Goal: Submit feedback/report problem: Submit feedback/report problem

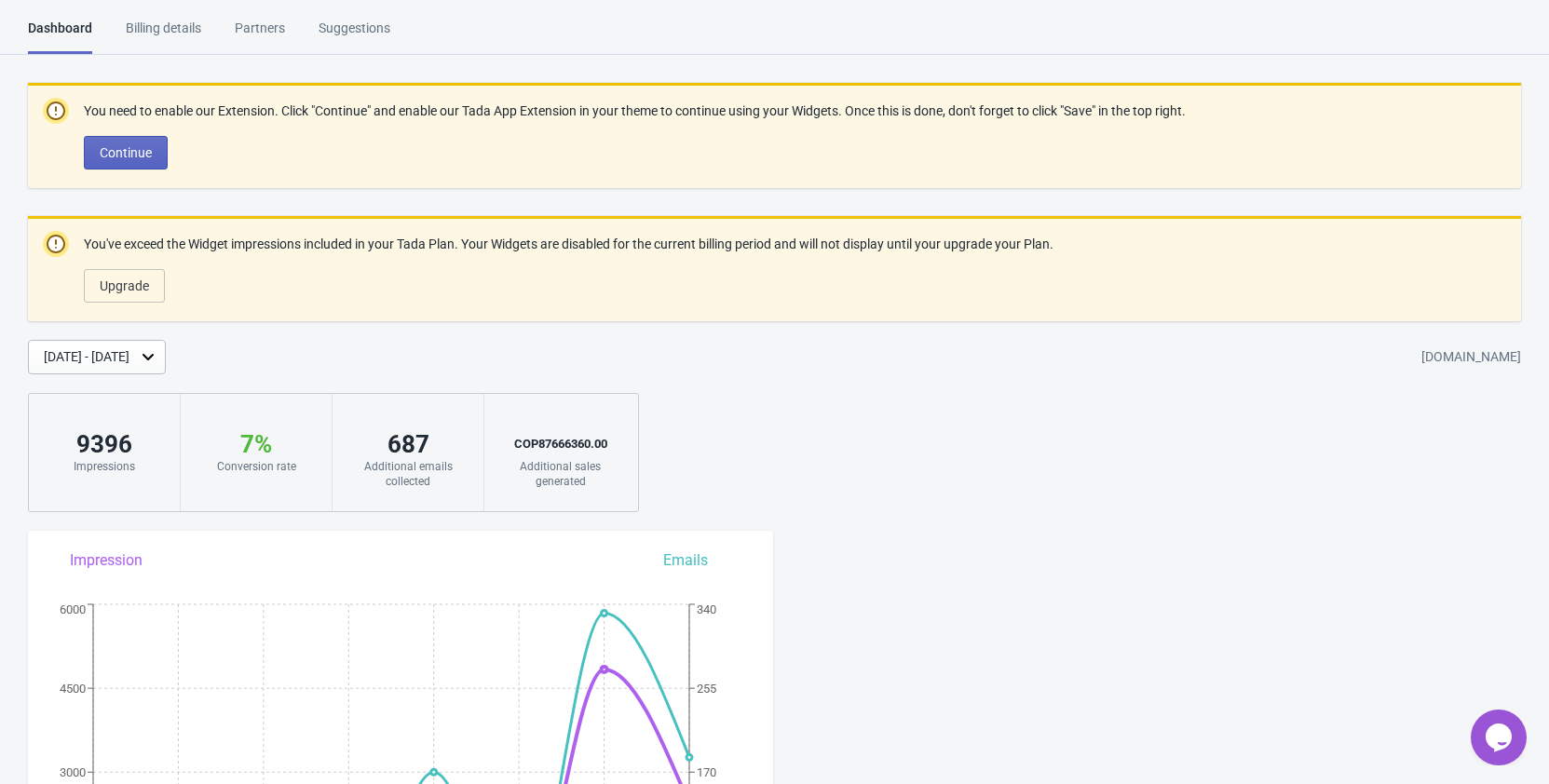
click at [1494, 738] on icon "Chat widget" at bounding box center [1497, 737] width 26 height 28
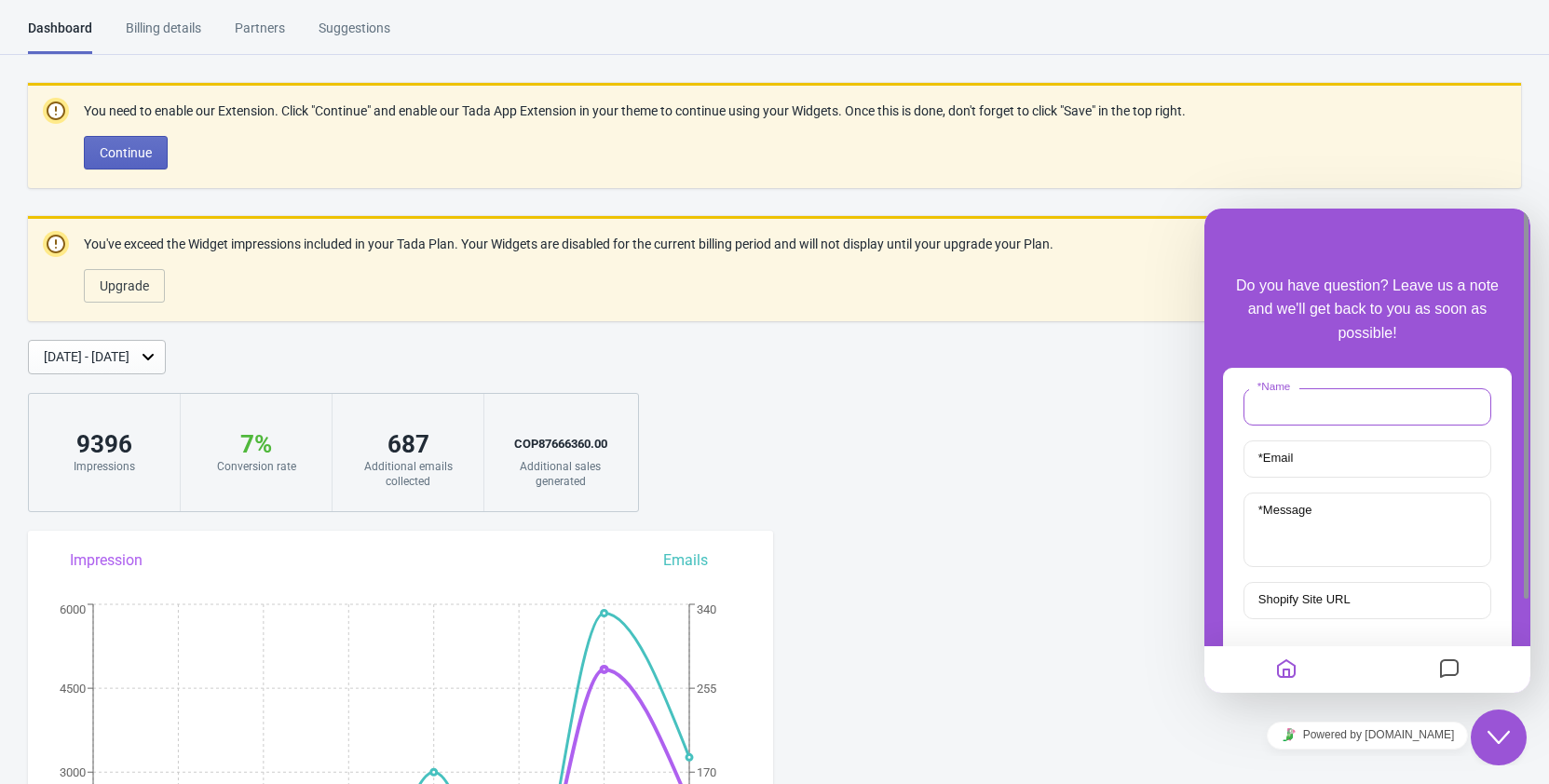
click at [1335, 410] on input "* Name" at bounding box center [1367, 406] width 248 height 37
type input "[PERSON_NAME]"
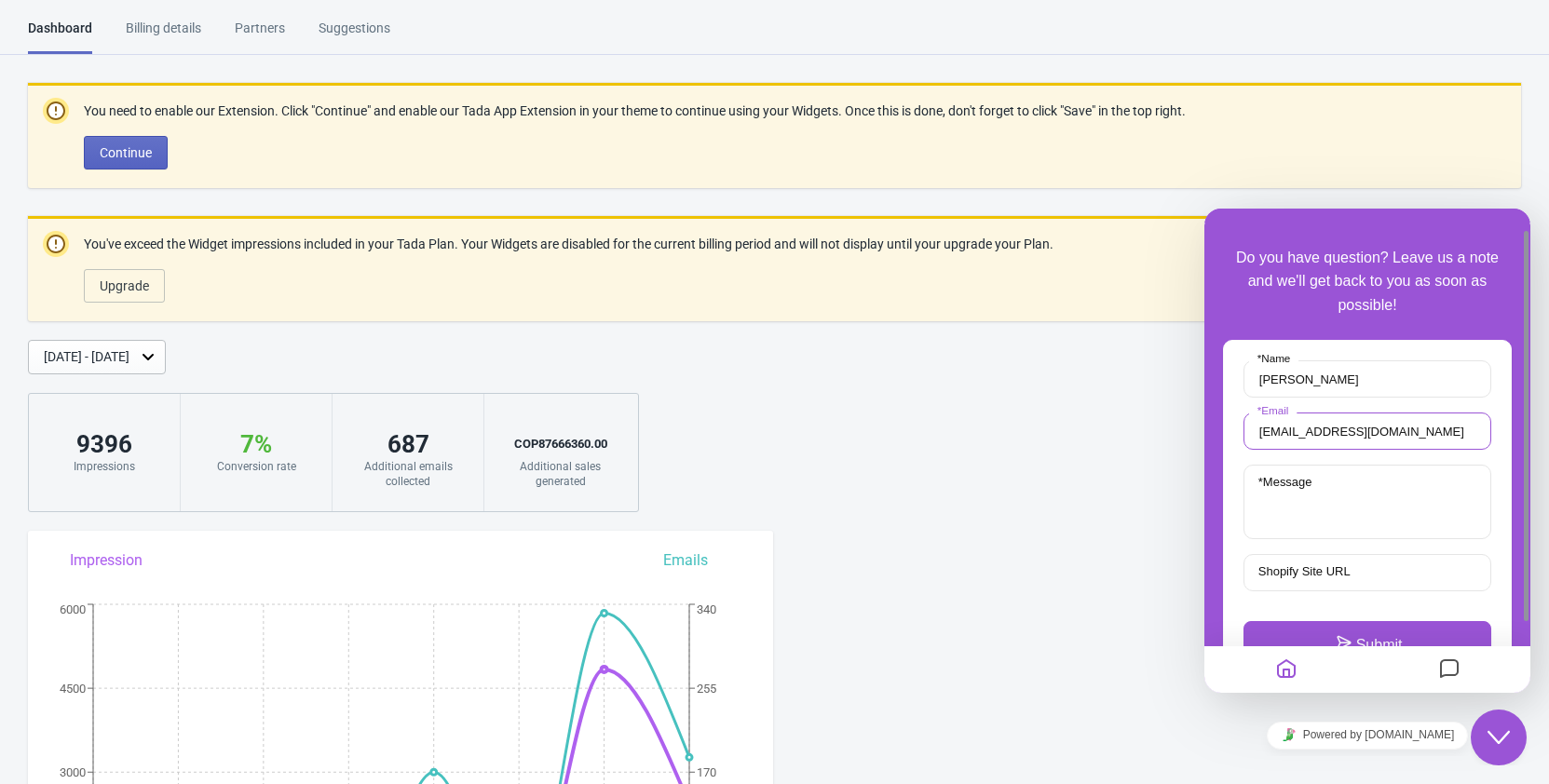
type input "[EMAIL_ADDRESS][DOMAIN_NAME]"
click at [1356, 560] on input "Shopify Site URL" at bounding box center [1367, 572] width 248 height 37
click at [1399, 574] on input "Shopify Site URL" at bounding box center [1367, 572] width 248 height 37
paste input "[URL][DOMAIN_NAME]"
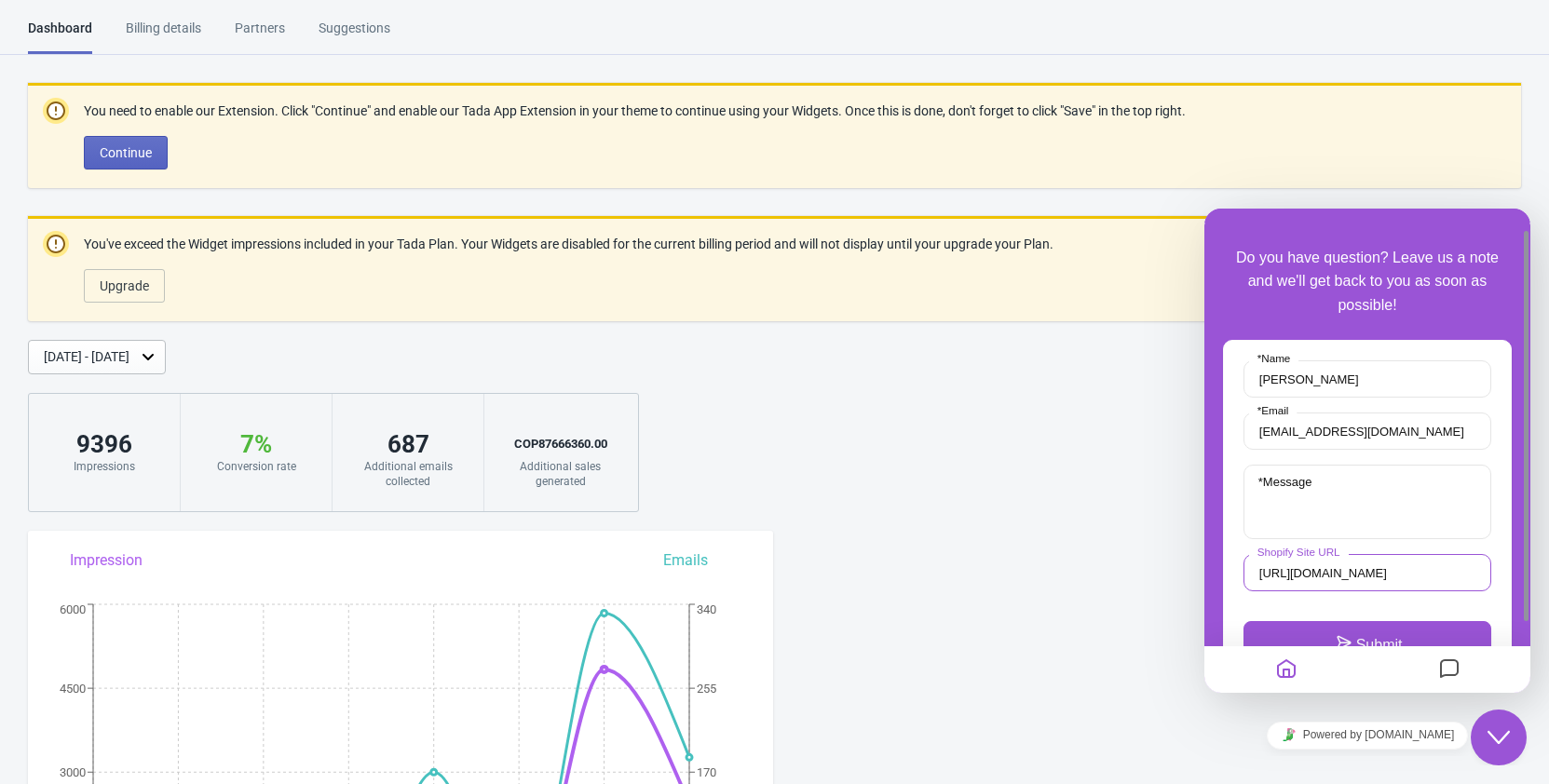
type input "[URL][DOMAIN_NAME]"
click at [1336, 508] on textarea "* Message" at bounding box center [1367, 502] width 248 height 74
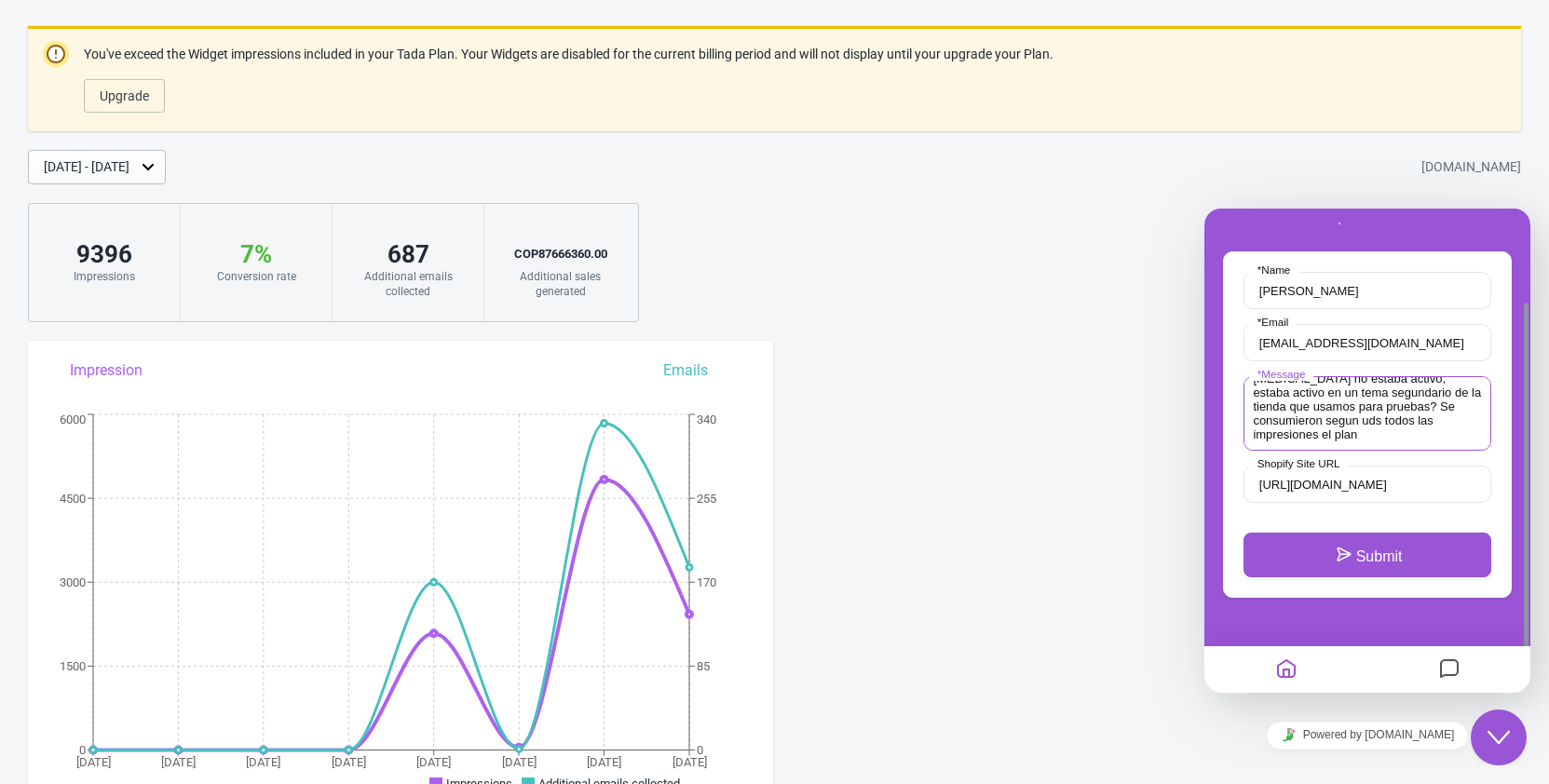
scroll to position [138, 0]
click at [1353, 420] on textarea "Tengo un problema con el app que ya se actualizo el plan a 8 dolares, estuvimos…" at bounding box center [1367, 413] width 248 height 74
click at [1384, 431] on textarea "Tengo un problema con el app que ya se actualizo el plan a 8 dolares, estuvimos…" at bounding box center [1367, 413] width 248 height 74
type textarea "Tengo un problema con el app que ya se actualizo el plan a 8 dolares, estuvimos…"
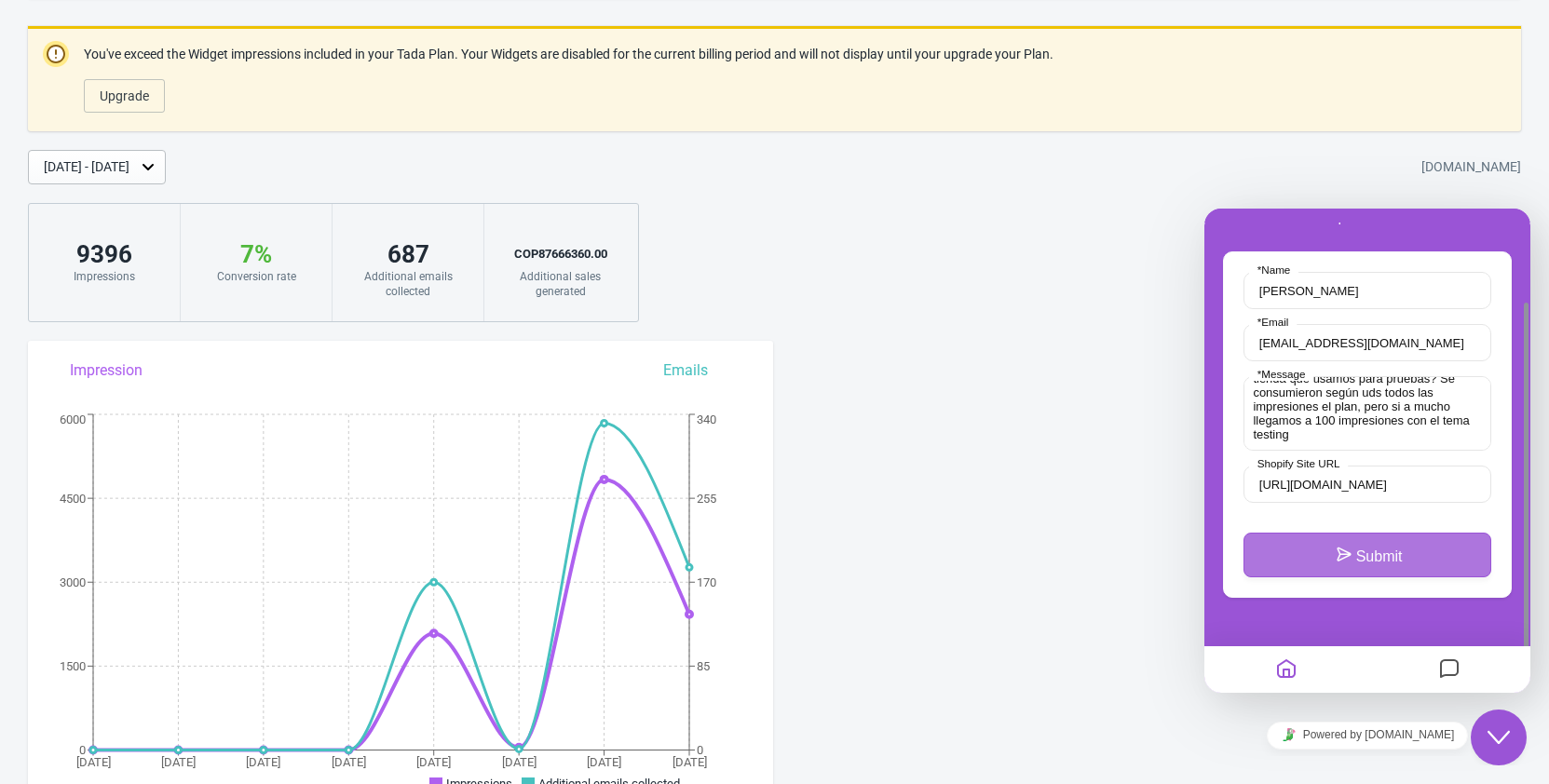
click at [1386, 552] on button "Submit" at bounding box center [1367, 554] width 248 height 45
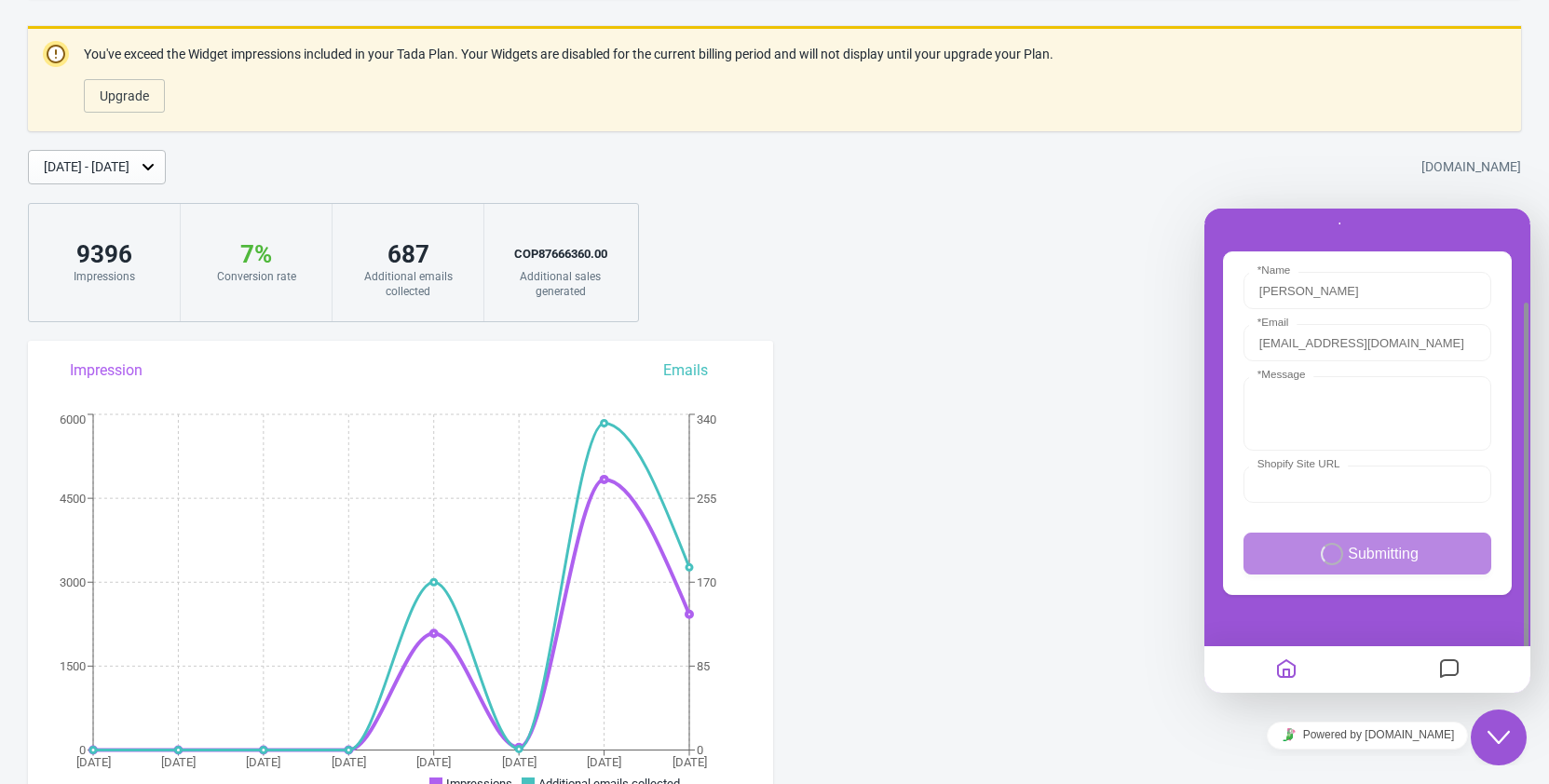
scroll to position [0, 0]
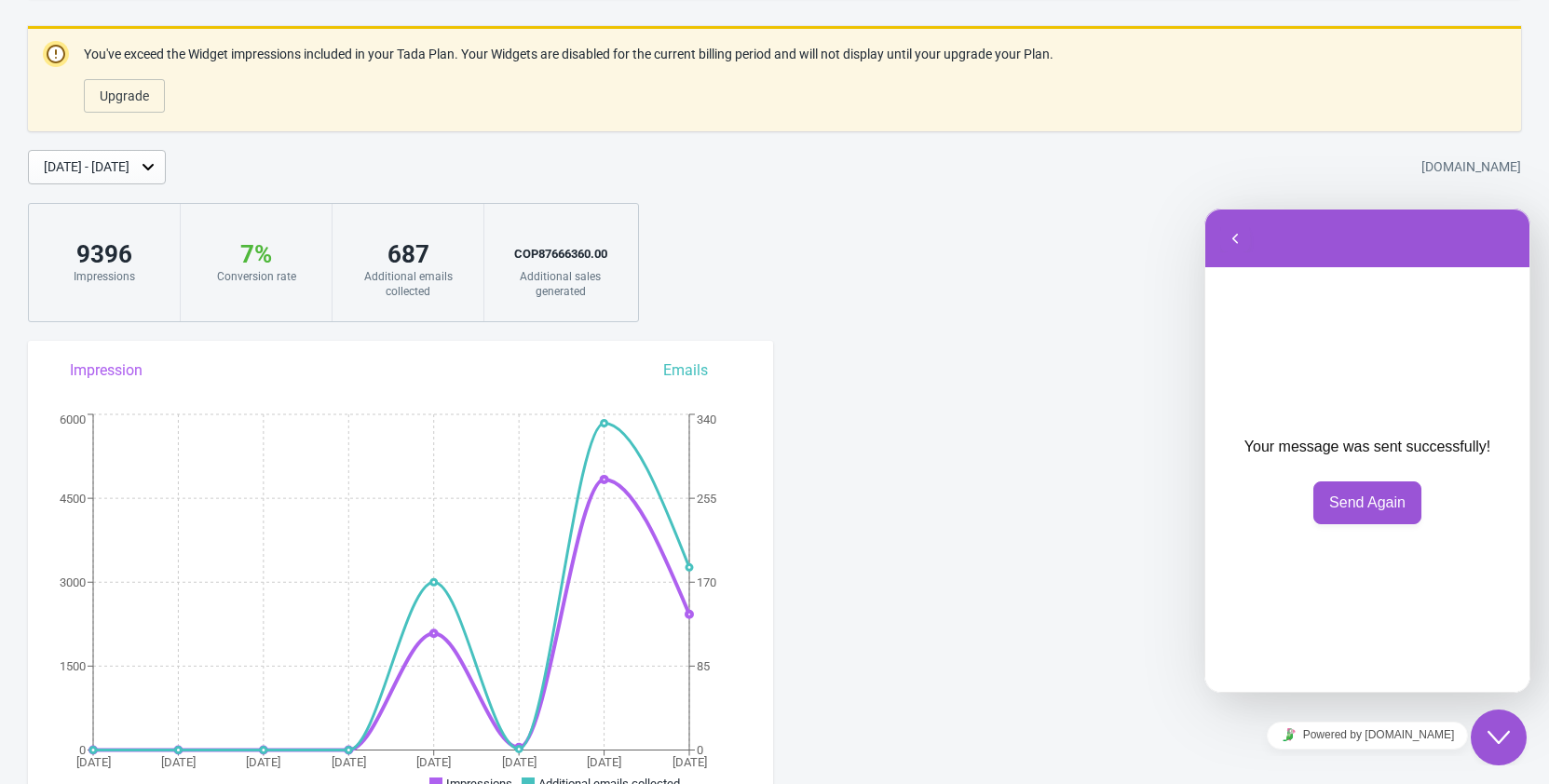
click at [1504, 739] on icon "Close Chat This icon closes the chat window." at bounding box center [1497, 737] width 22 height 22
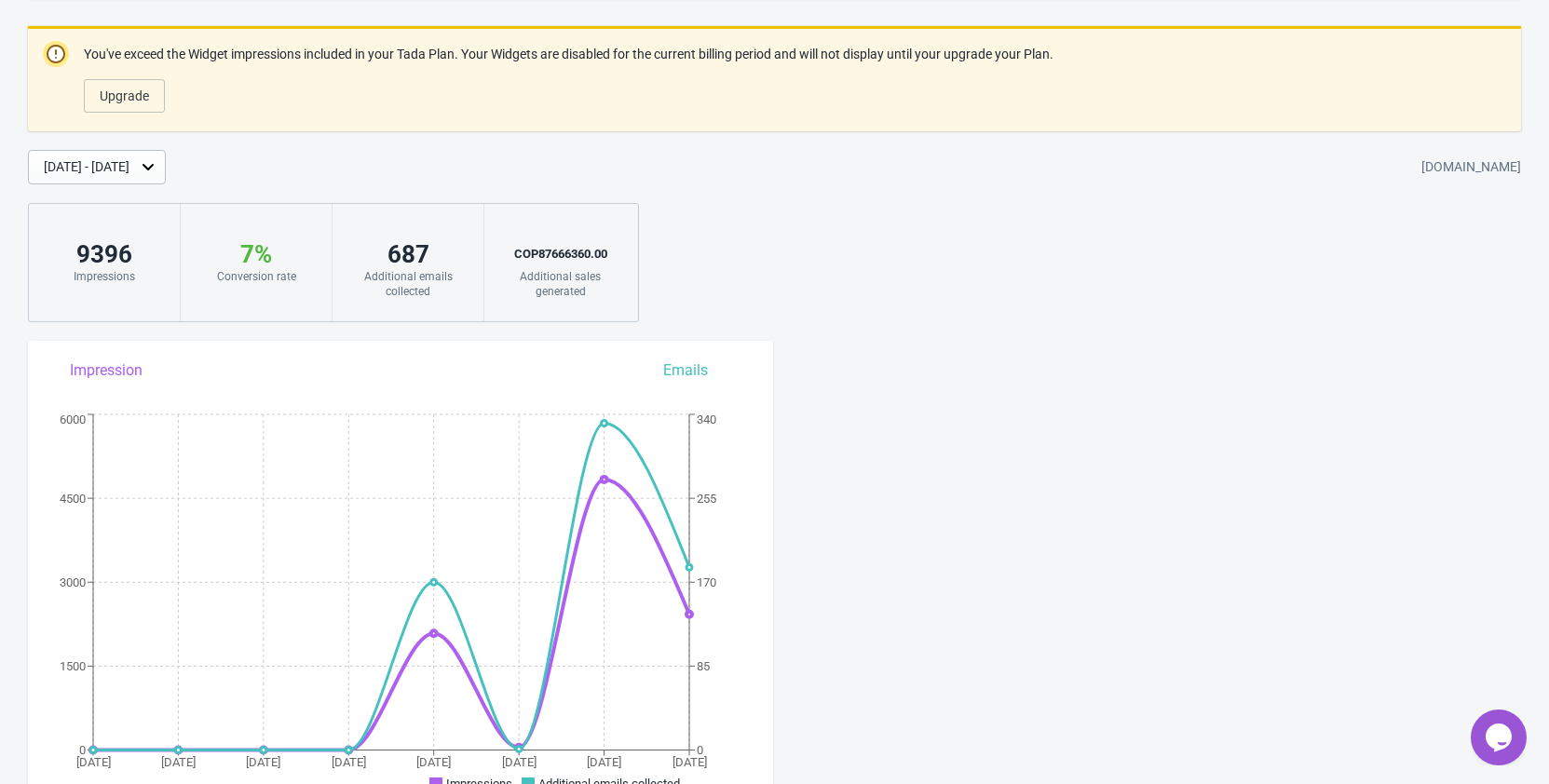
click at [1504, 737] on icon "Chat widget" at bounding box center [1497, 737] width 26 height 28
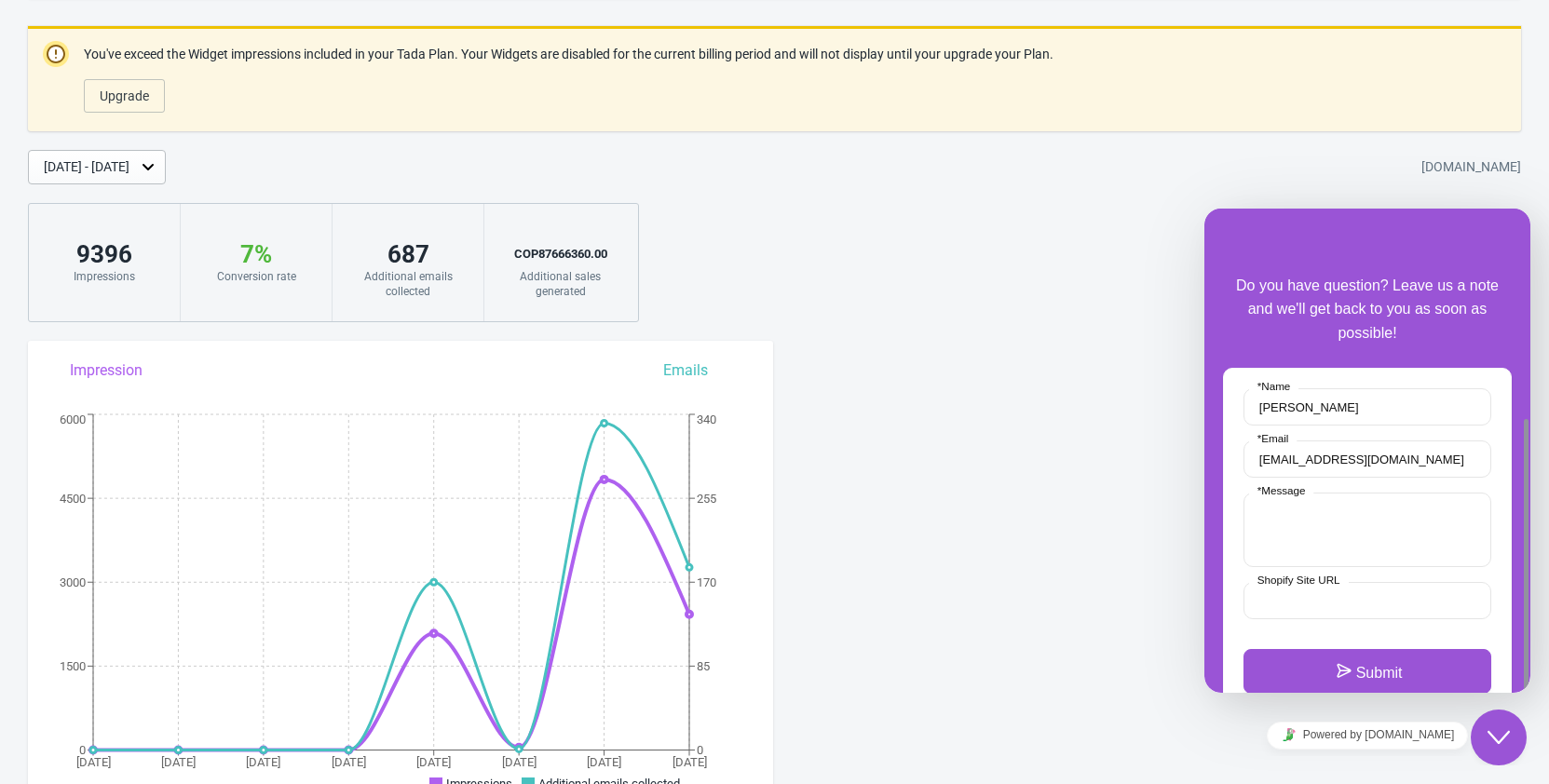
scroll to position [116, 0]
